Goal: Task Accomplishment & Management: Use online tool/utility

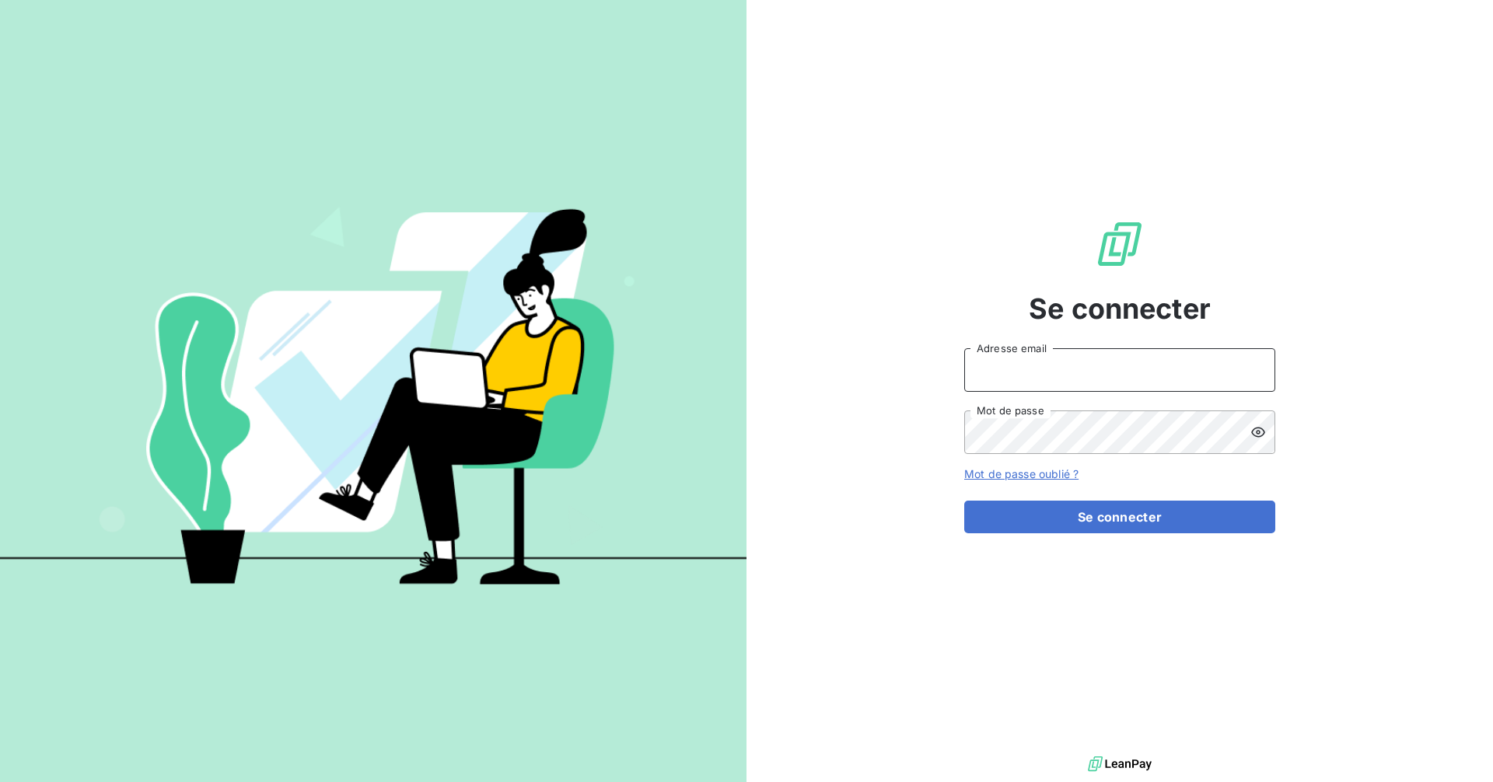
click at [1096, 384] on input "Adresse email" at bounding box center [1119, 370] width 311 height 44
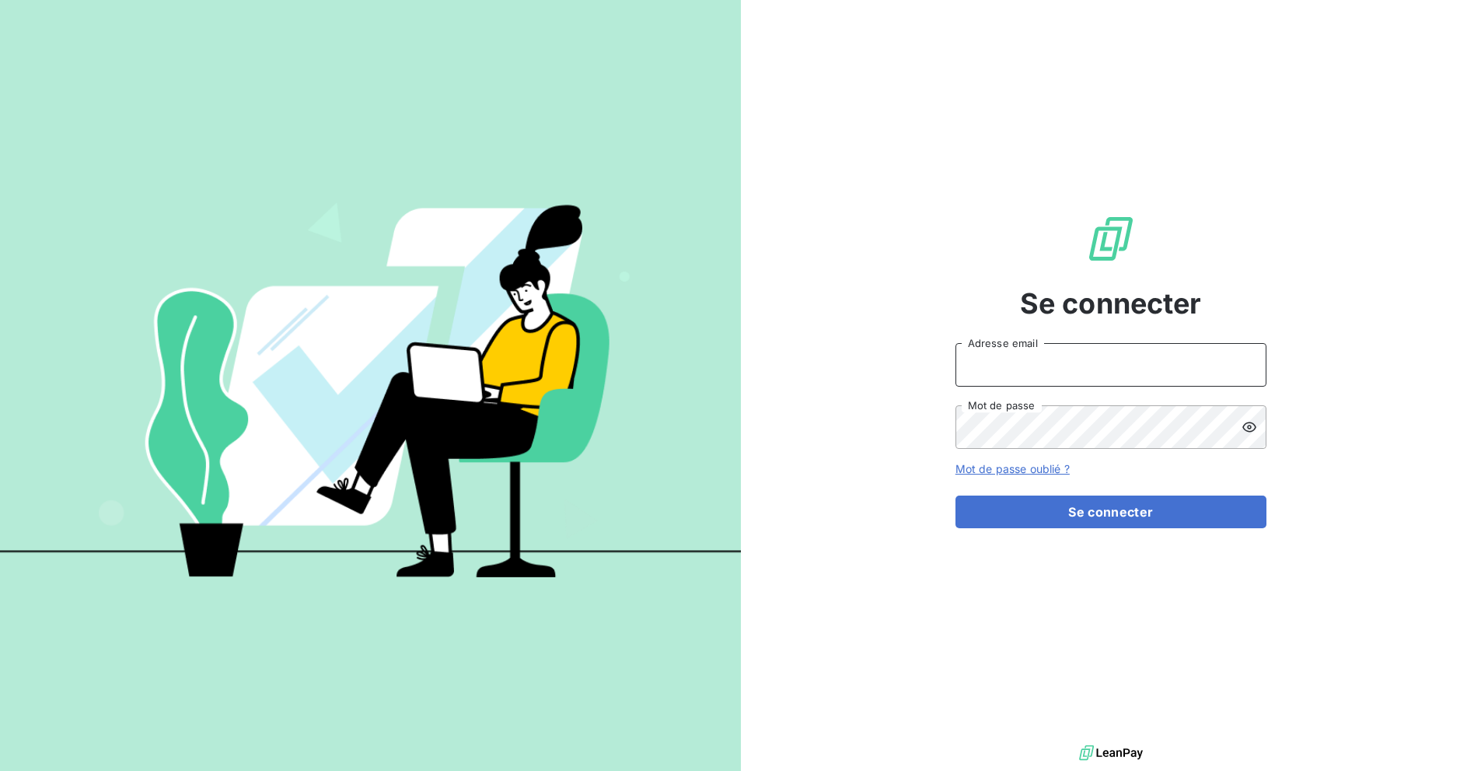
type input "[EMAIL_ADDRESS][DOMAIN_NAME]"
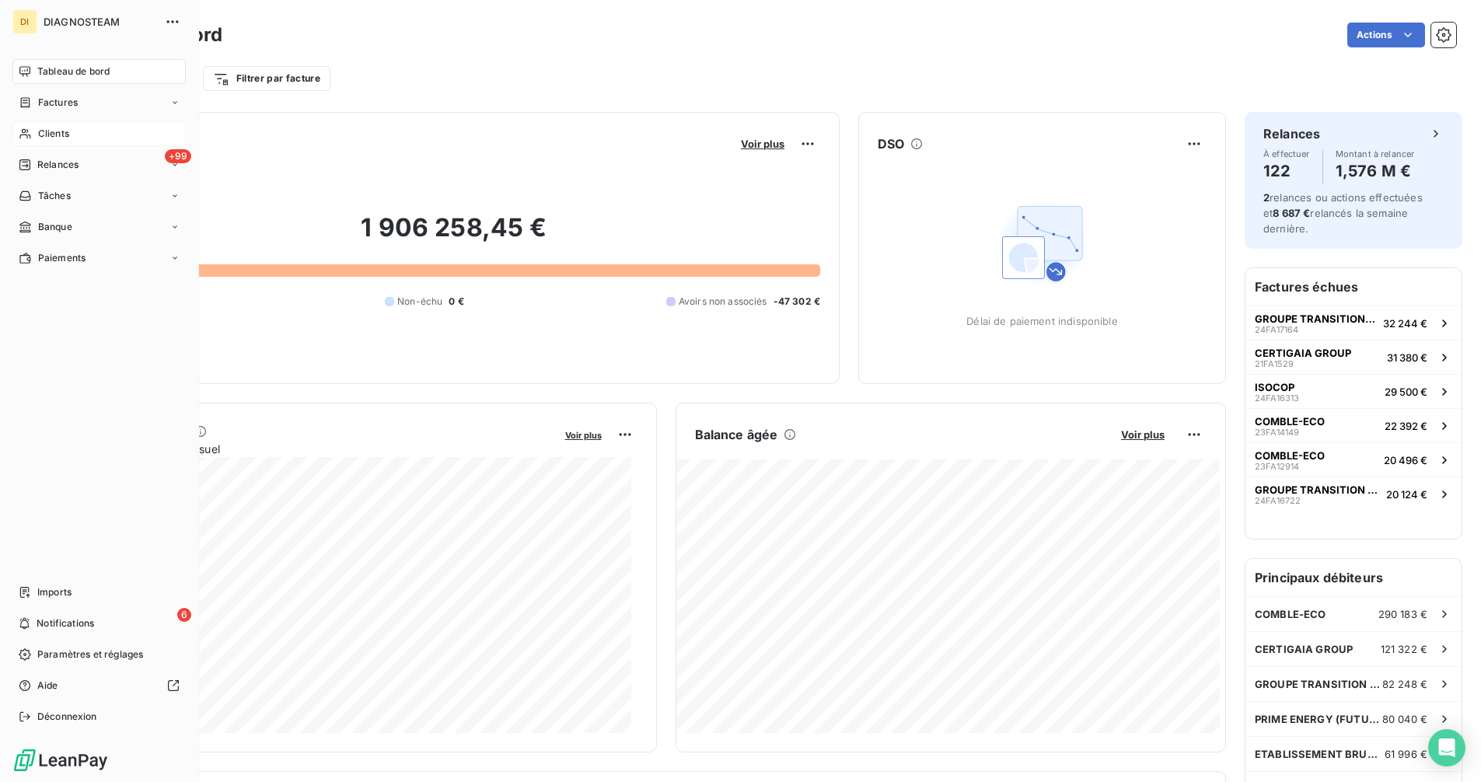
click at [47, 128] on span "Clients" at bounding box center [53, 134] width 31 height 14
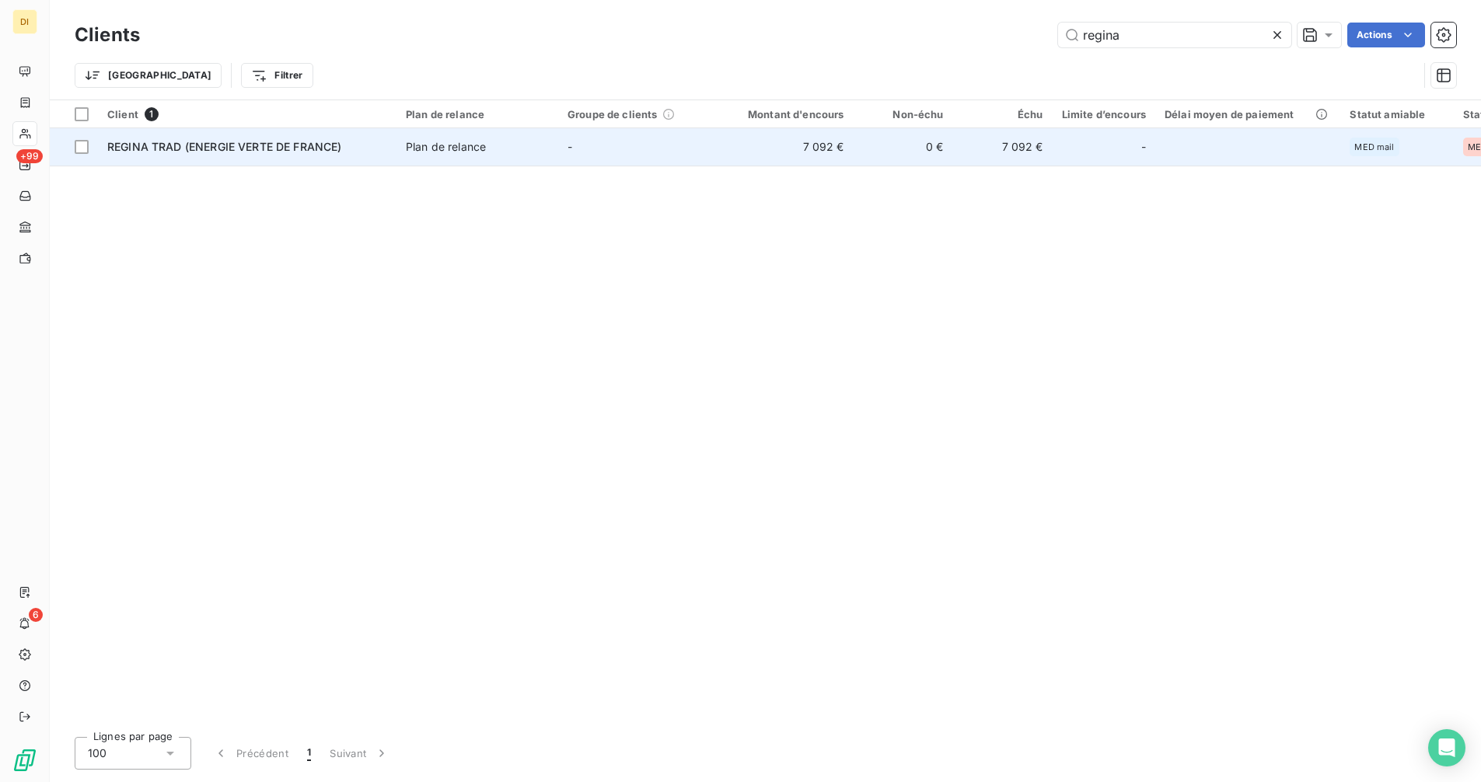
type input "regina"
click at [585, 152] on td "-" at bounding box center [639, 146] width 162 height 37
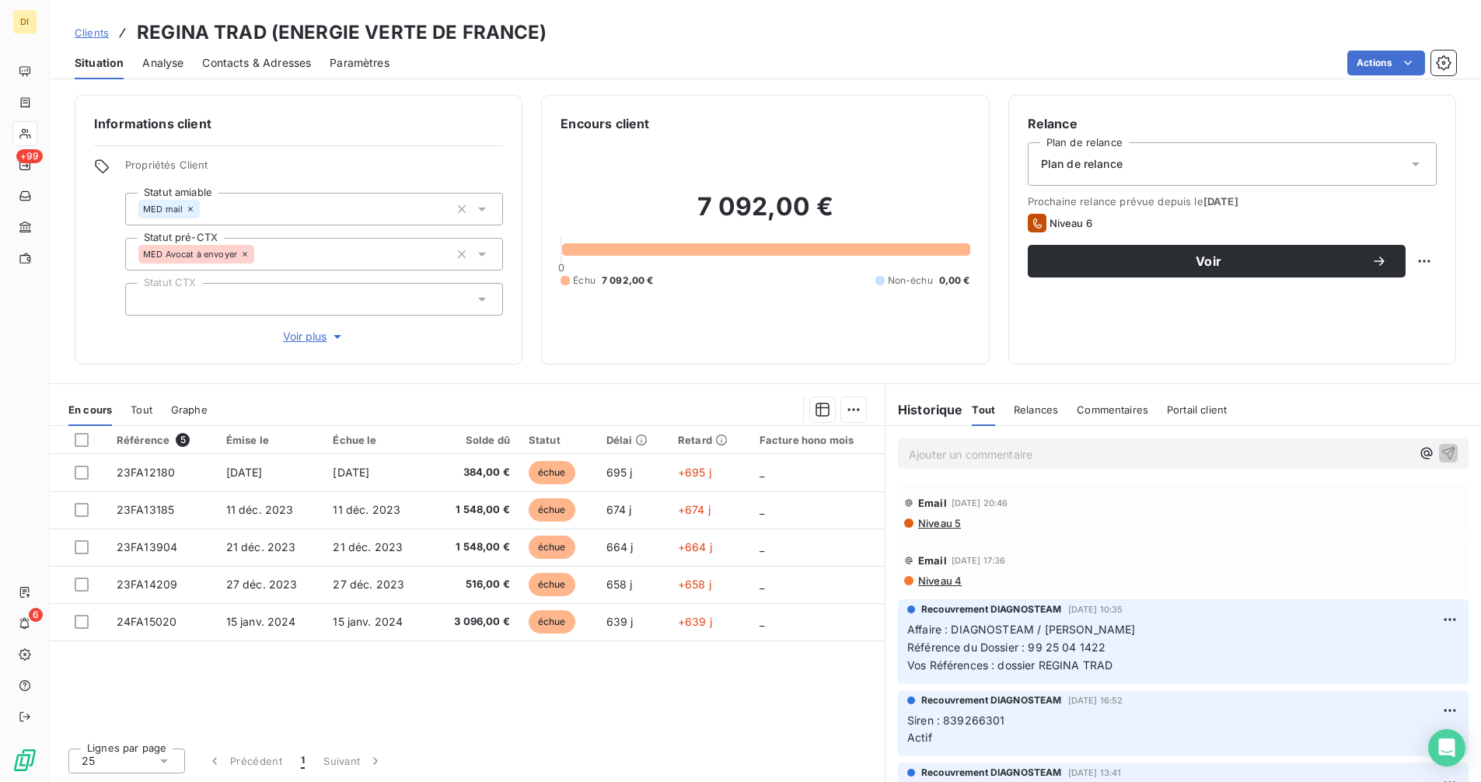
click at [1114, 460] on p "Ajouter un commentaire ﻿" at bounding box center [1160, 454] width 502 height 19
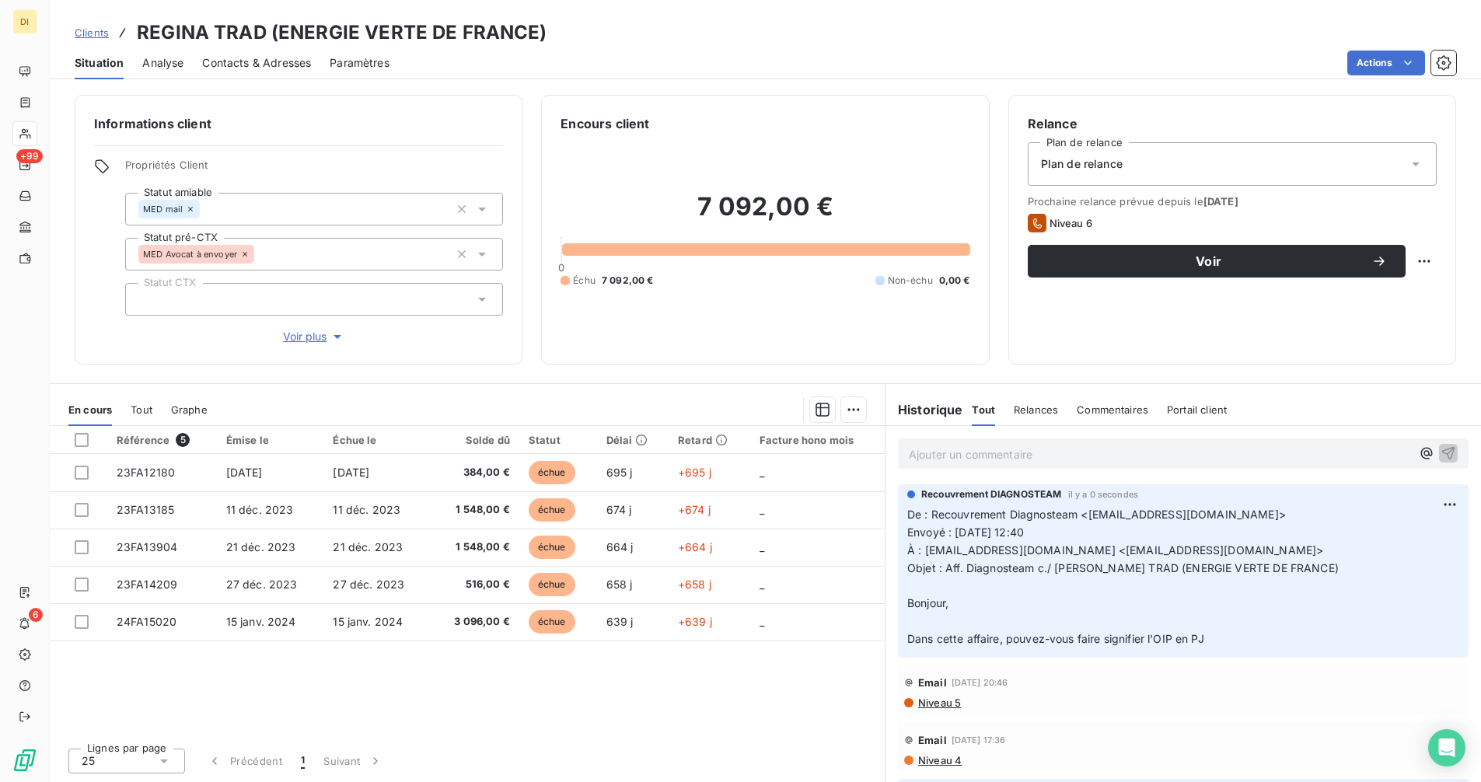
click at [977, 460] on p "Ajouter un commentaire ﻿" at bounding box center [1160, 454] width 502 height 19
click at [1443, 460] on icon "button" at bounding box center [1449, 452] width 13 height 13
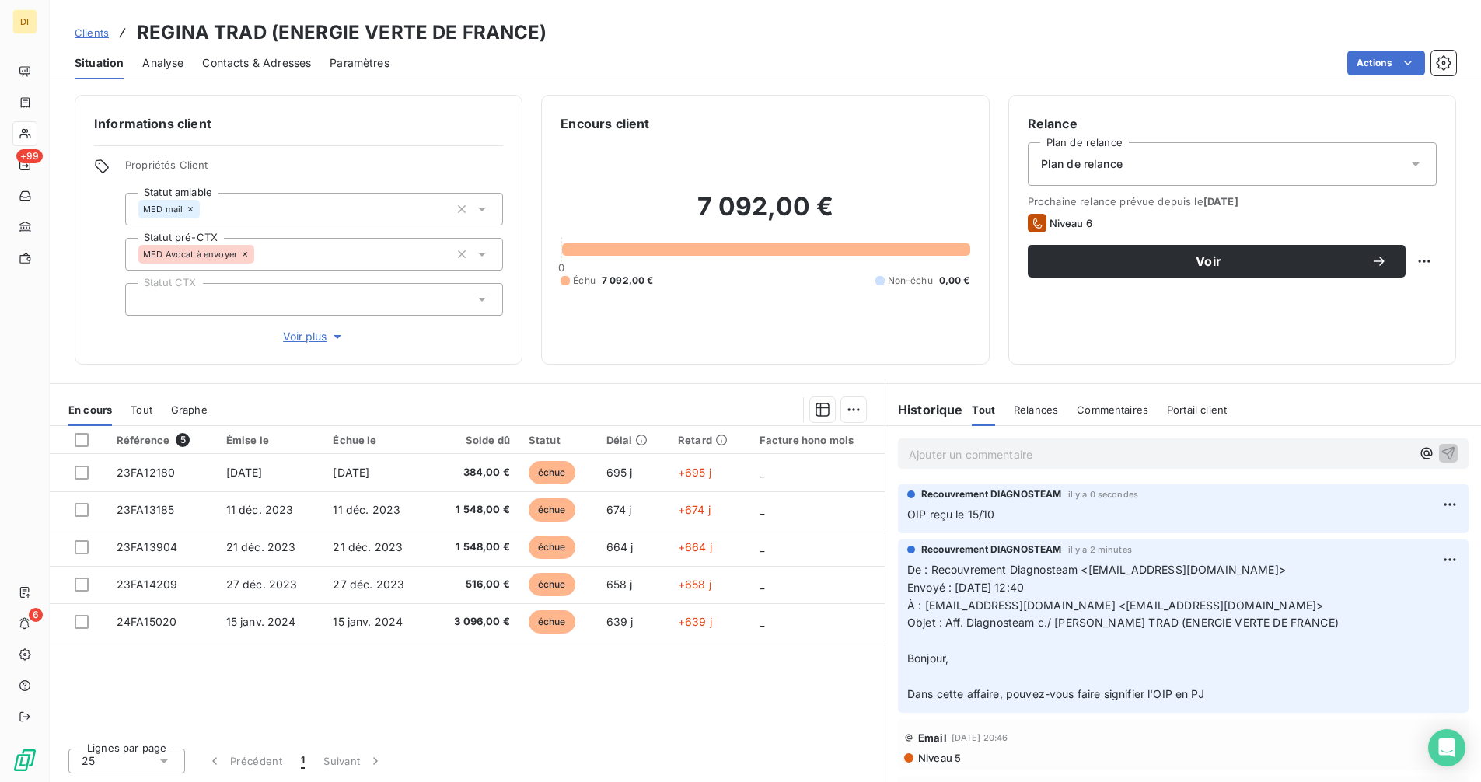
click at [234, 49] on div "Contacts & Adresses" at bounding box center [256, 63] width 109 height 33
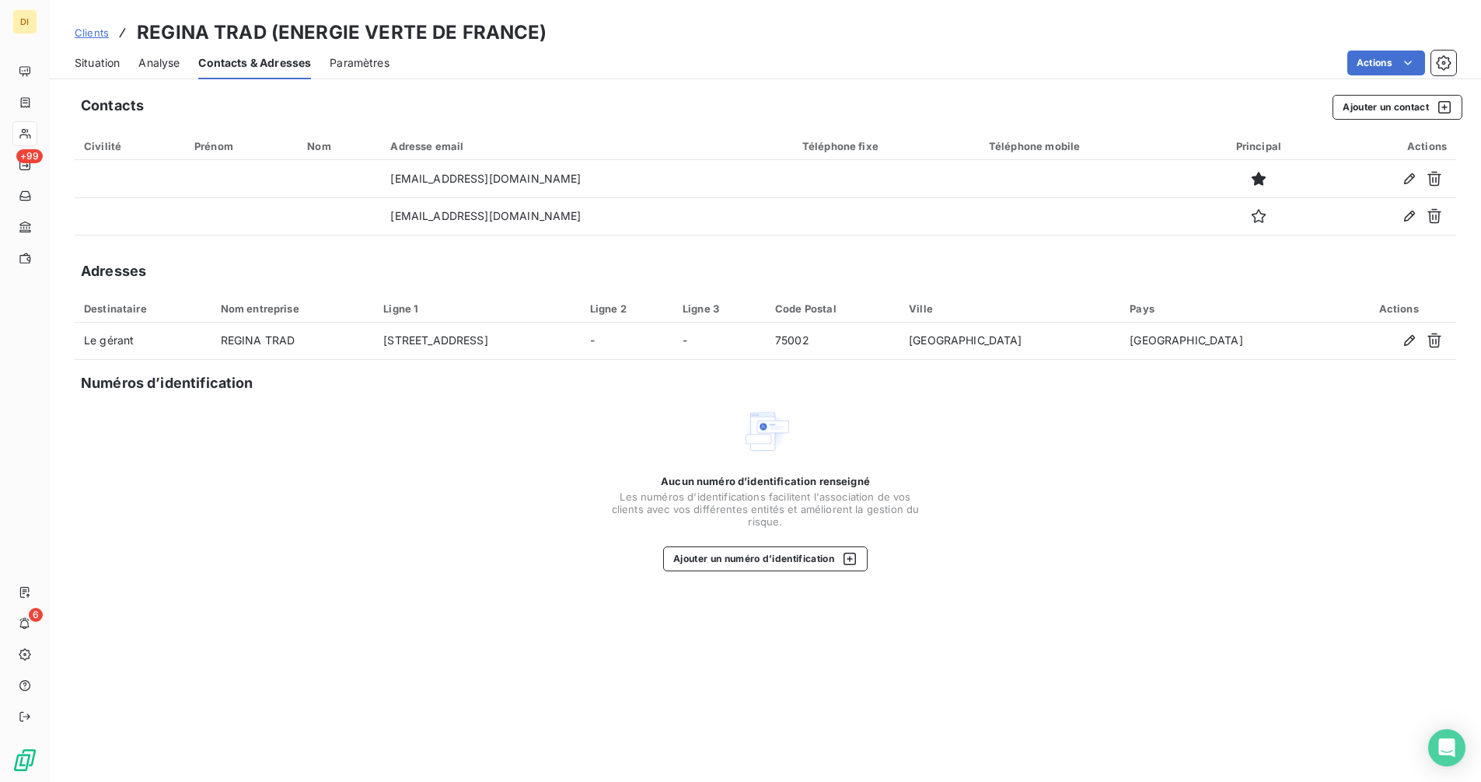
click at [85, 67] on span "Situation" at bounding box center [97, 63] width 45 height 16
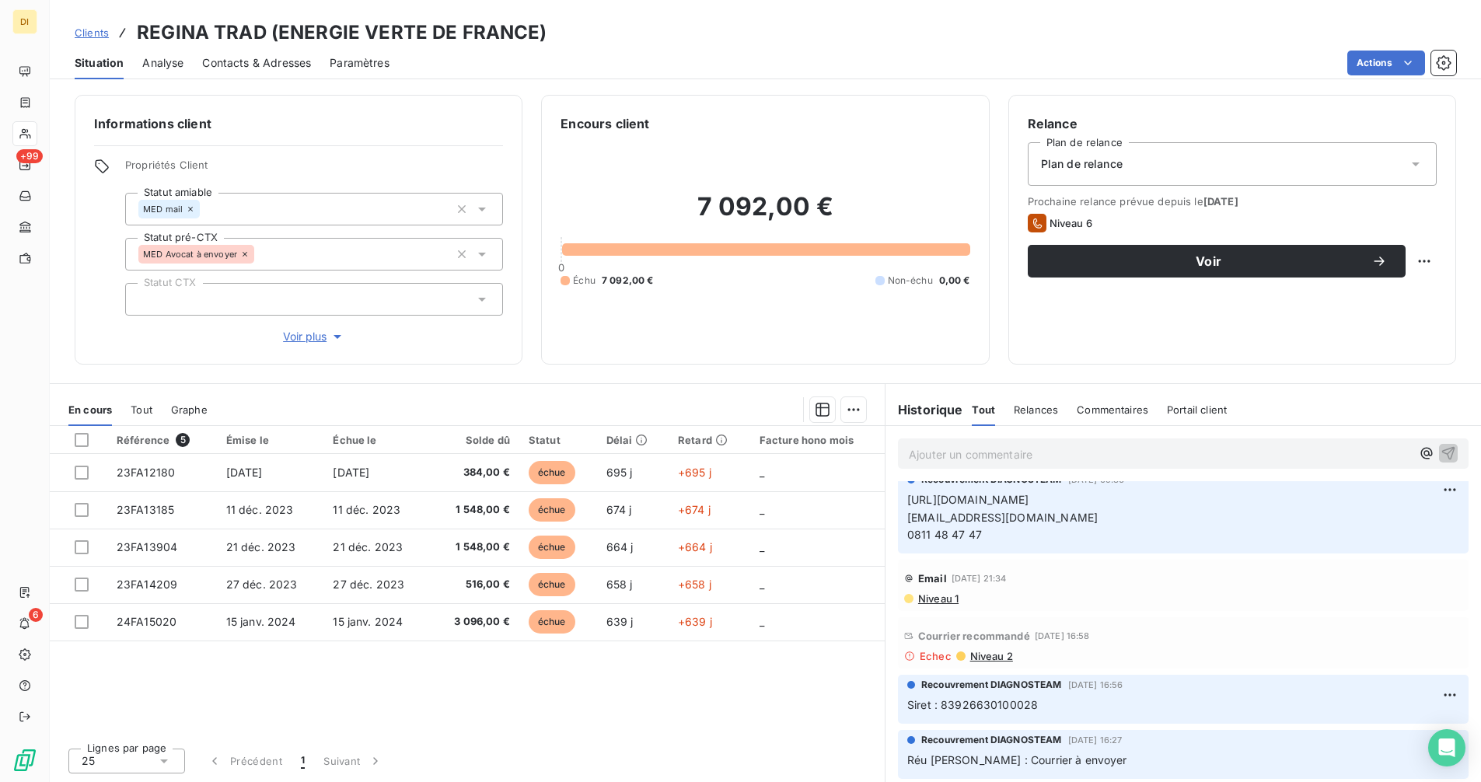
scroll to position [1, 0]
click at [990, 652] on span "Niveau 2" at bounding box center [991, 655] width 44 height 12
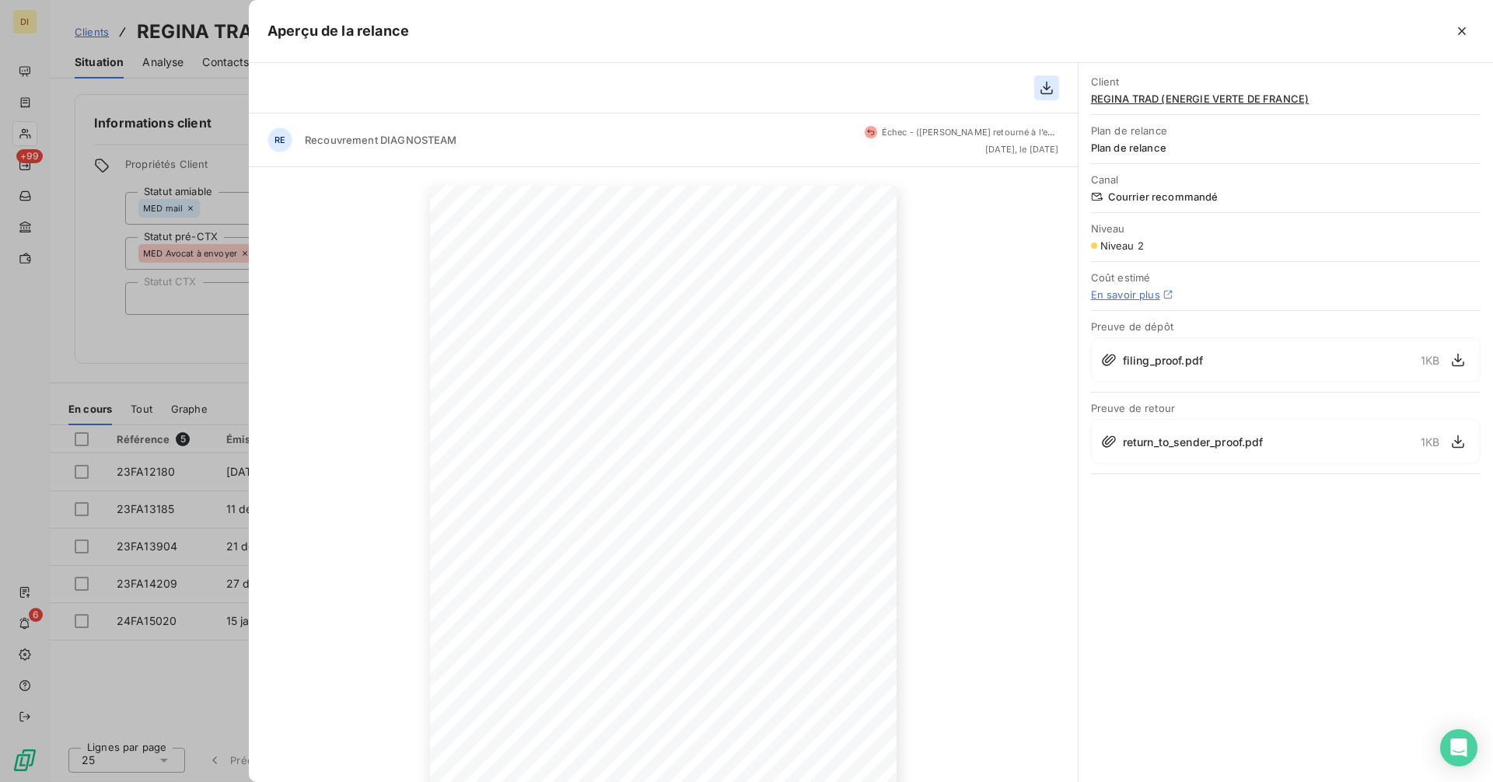
click at [1047, 90] on icon "button" at bounding box center [1046, 88] width 12 height 13
click at [162, 334] on div at bounding box center [746, 391] width 1493 height 782
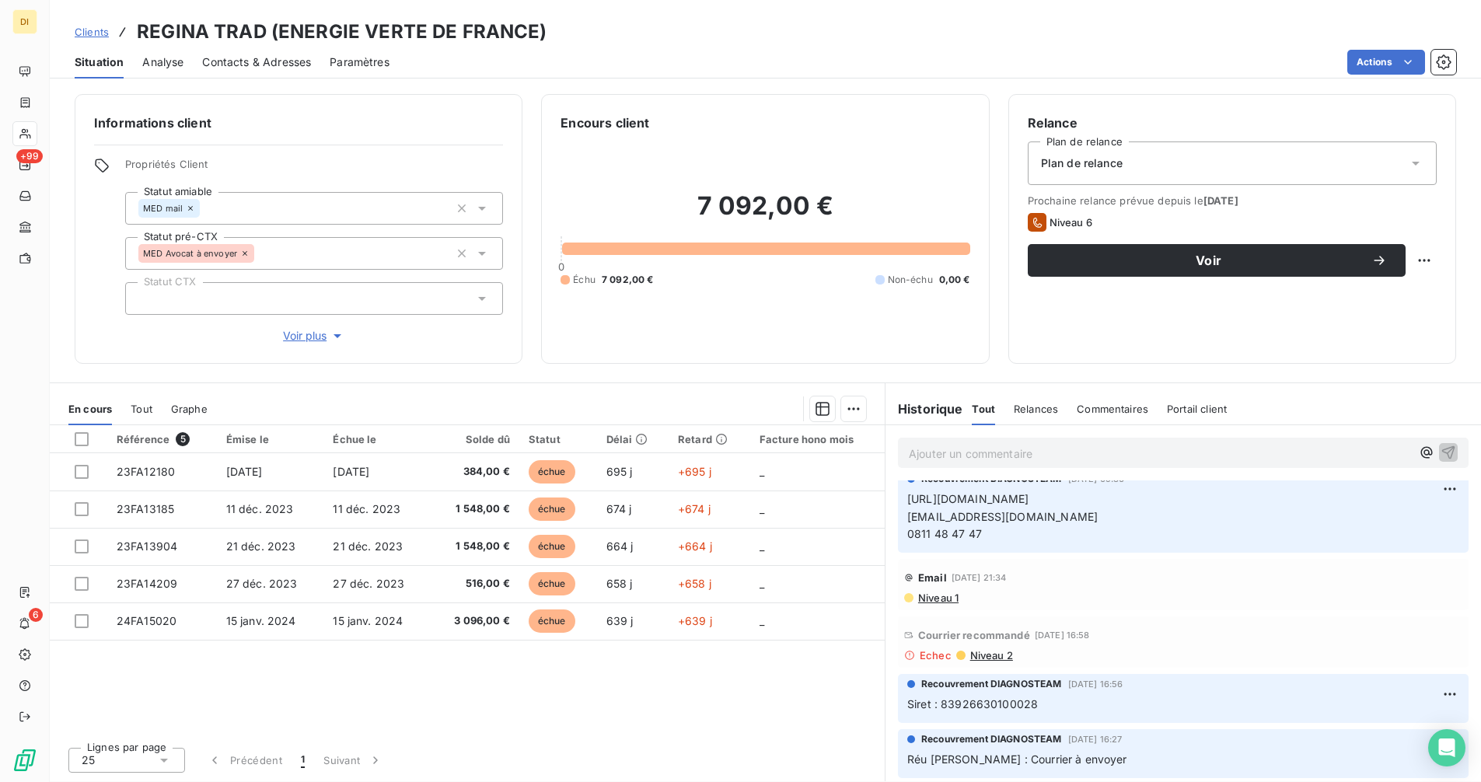
click at [98, 38] on link "Clients" at bounding box center [92, 32] width 34 height 16
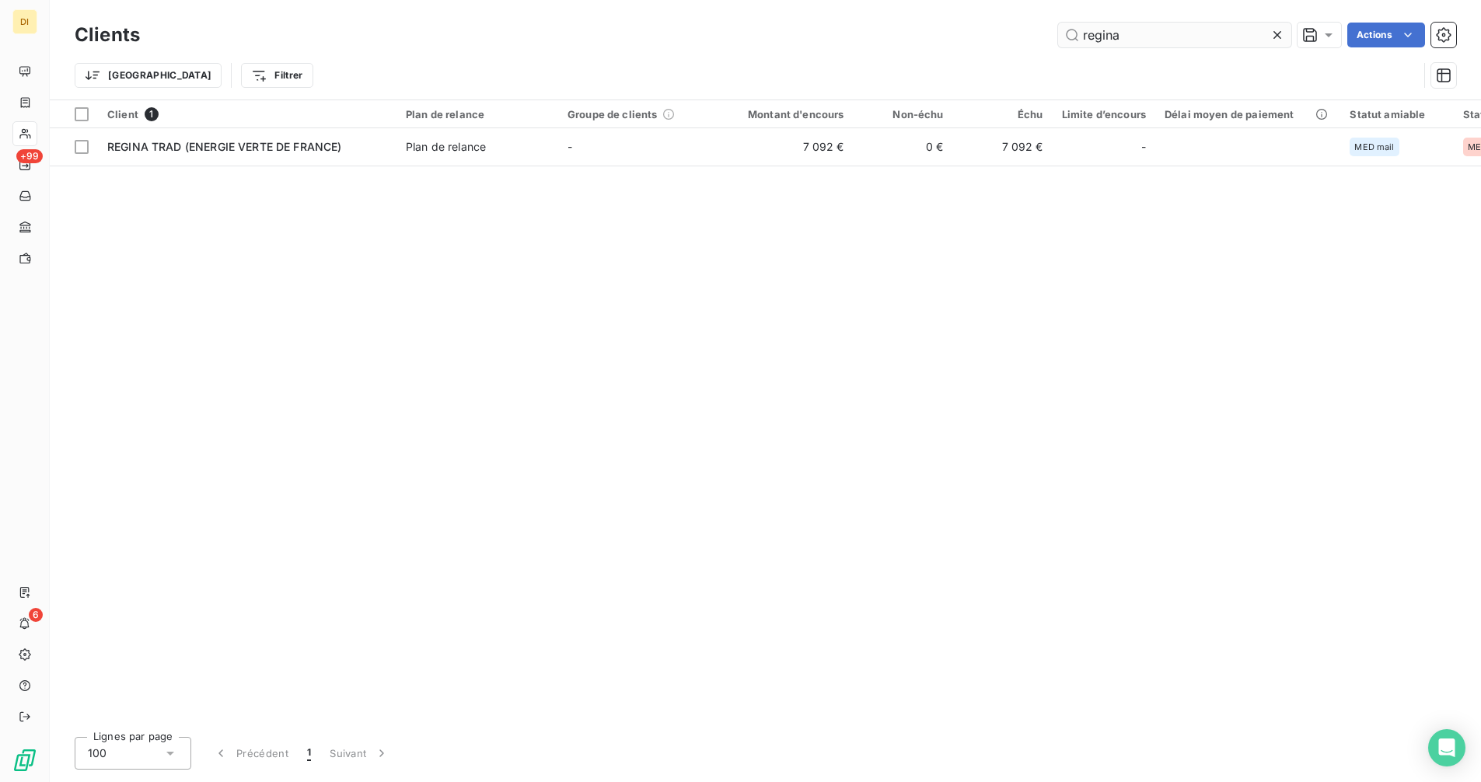
click at [1136, 32] on input "regina" at bounding box center [1174, 35] width 233 height 25
type input "G"
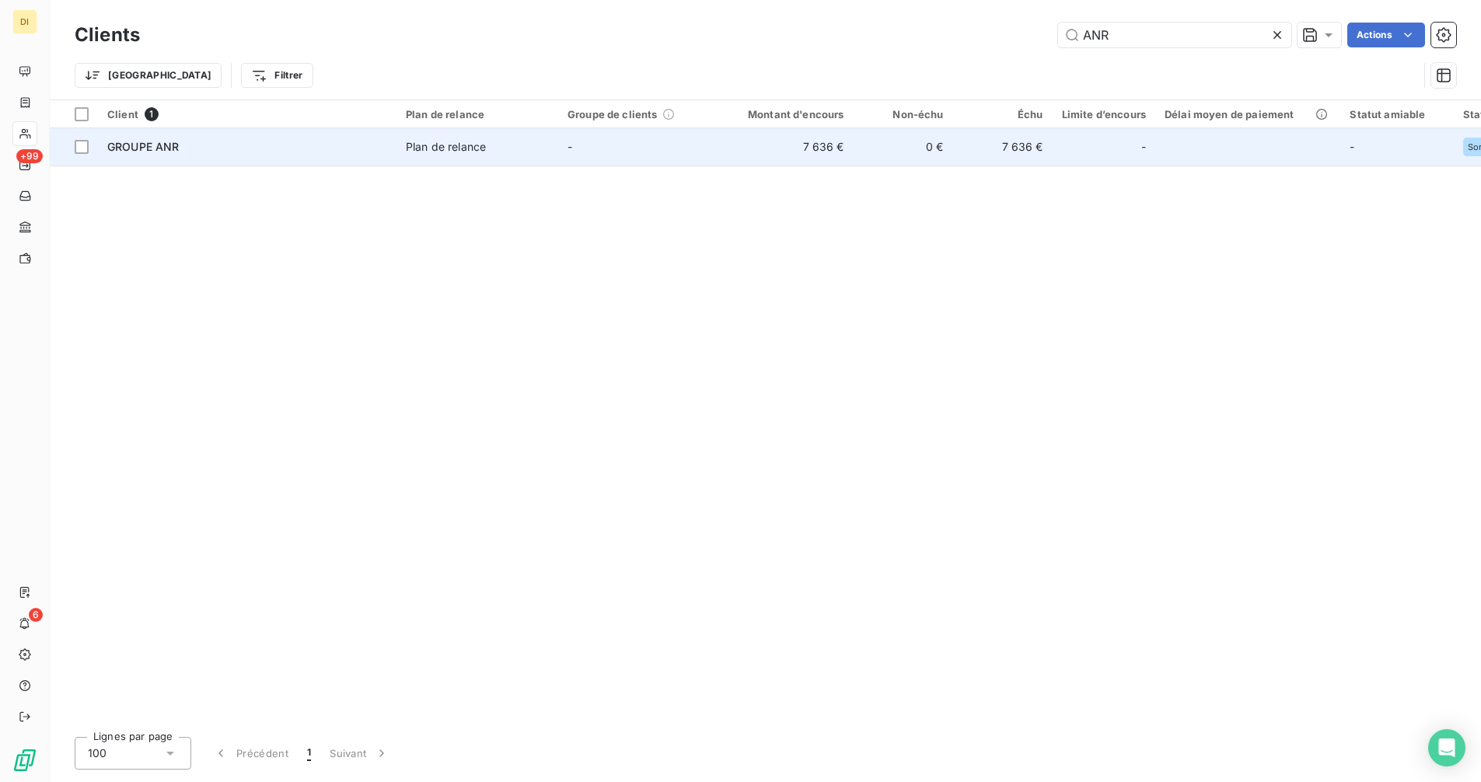
type input "ANR"
click at [949, 150] on td "0 €" at bounding box center [904, 146] width 100 height 37
